Goal: Task Accomplishment & Management: Use online tool/utility

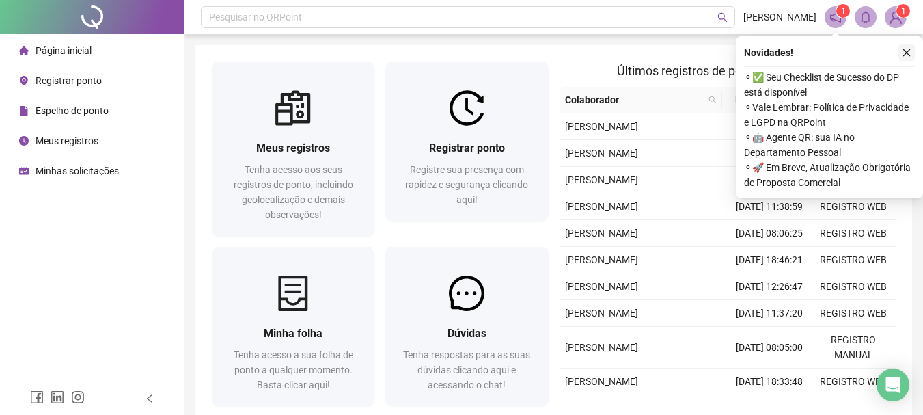
click at [905, 53] on icon "close" at bounding box center [907, 53] width 10 height 10
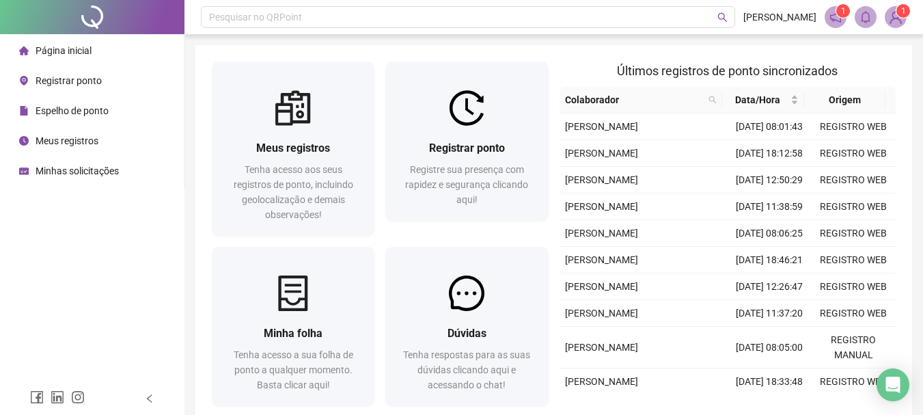
click at [71, 102] on div "Espelho de ponto" at bounding box center [64, 110] width 90 height 27
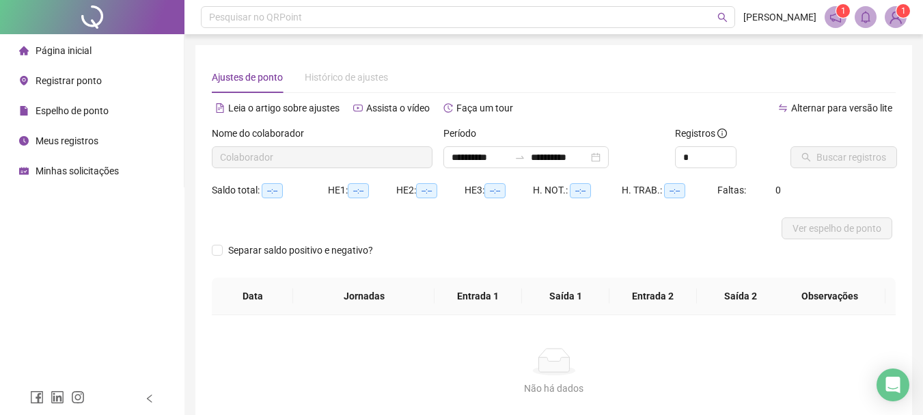
type input "**********"
click at [845, 155] on span "Buscar registros" at bounding box center [851, 157] width 70 height 15
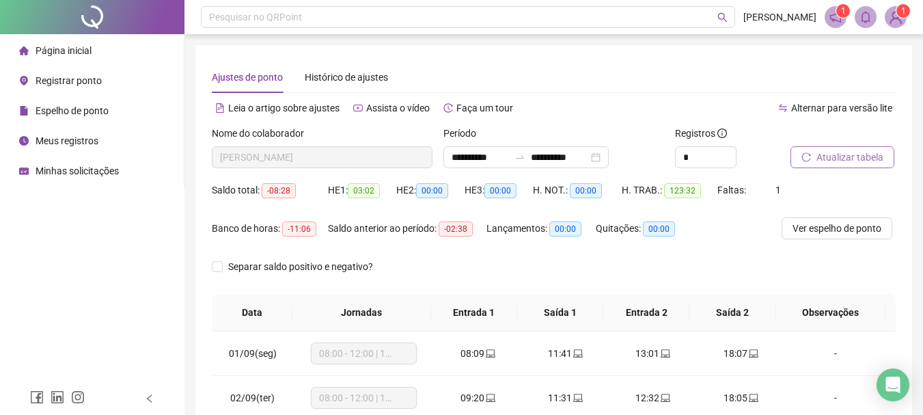
click at [79, 46] on span "Página inicial" at bounding box center [64, 50] width 56 height 11
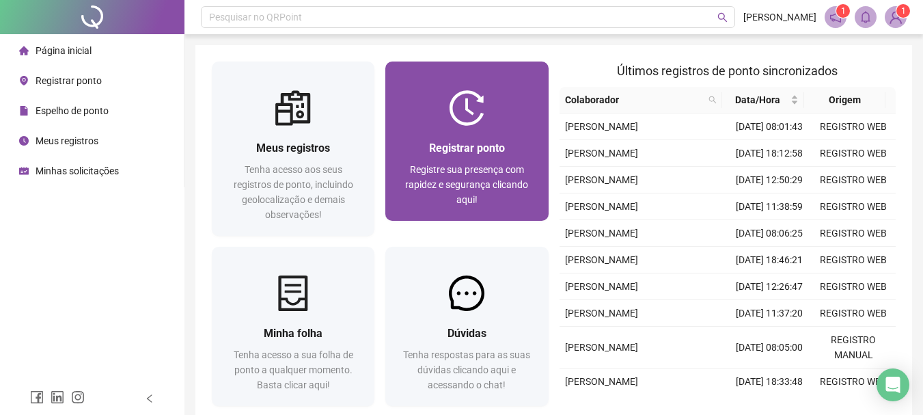
click at [474, 164] on span "Registre sua presença com rapidez e segurança clicando aqui!" at bounding box center [466, 184] width 123 height 41
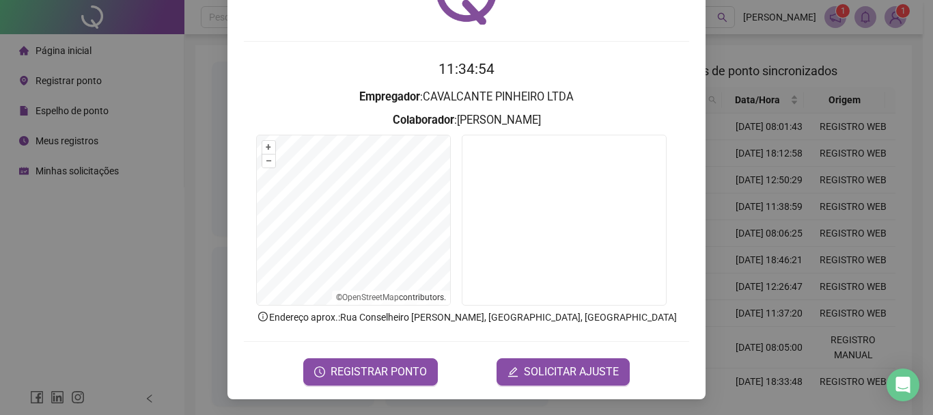
scroll to position [89, 0]
click at [351, 374] on span "REGISTRAR PONTO" at bounding box center [379, 371] width 96 height 16
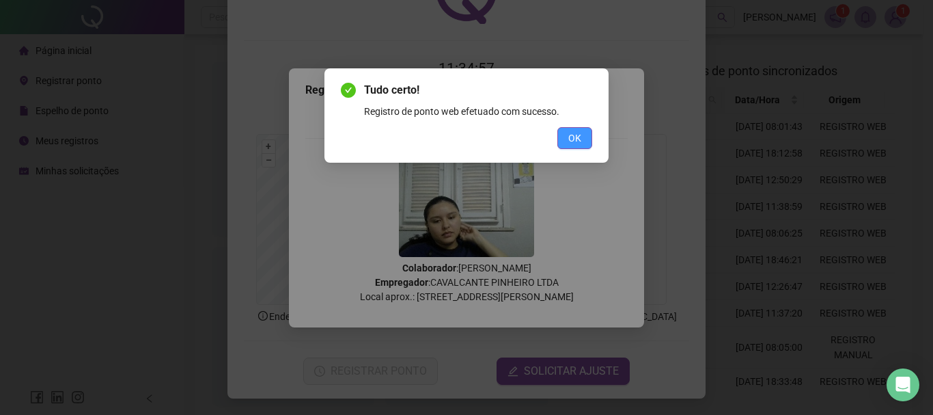
click at [590, 134] on button "OK" at bounding box center [575, 138] width 35 height 22
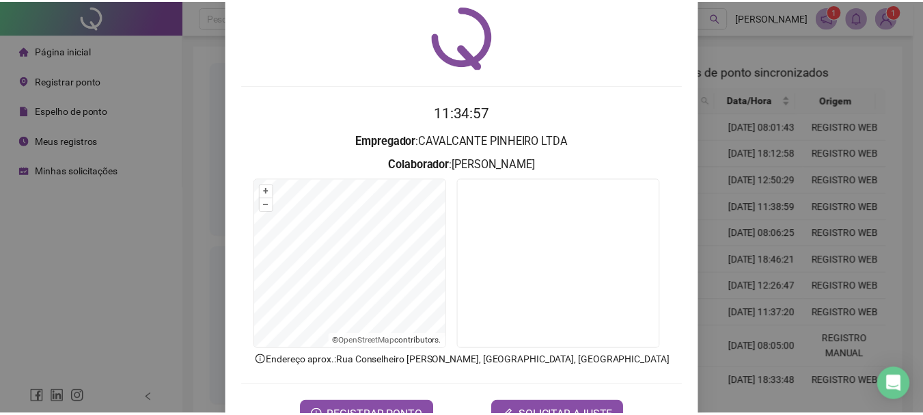
scroll to position [0, 0]
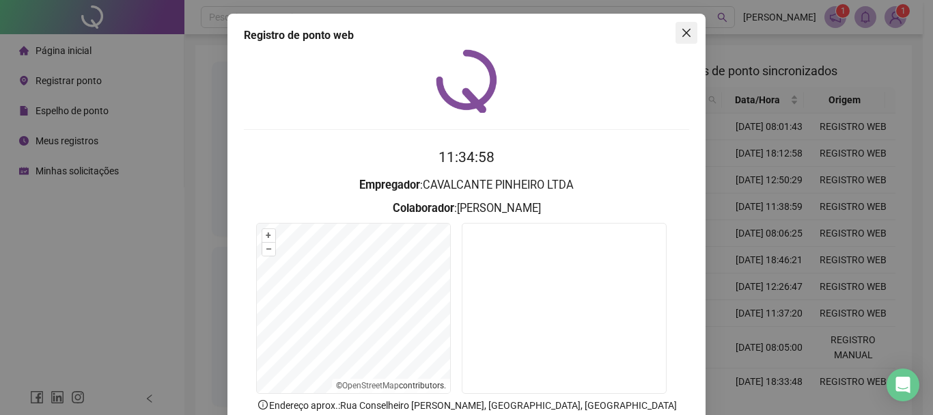
click at [676, 36] on span "Close" at bounding box center [687, 32] width 22 height 11
